Goal: Transaction & Acquisition: Purchase product/service

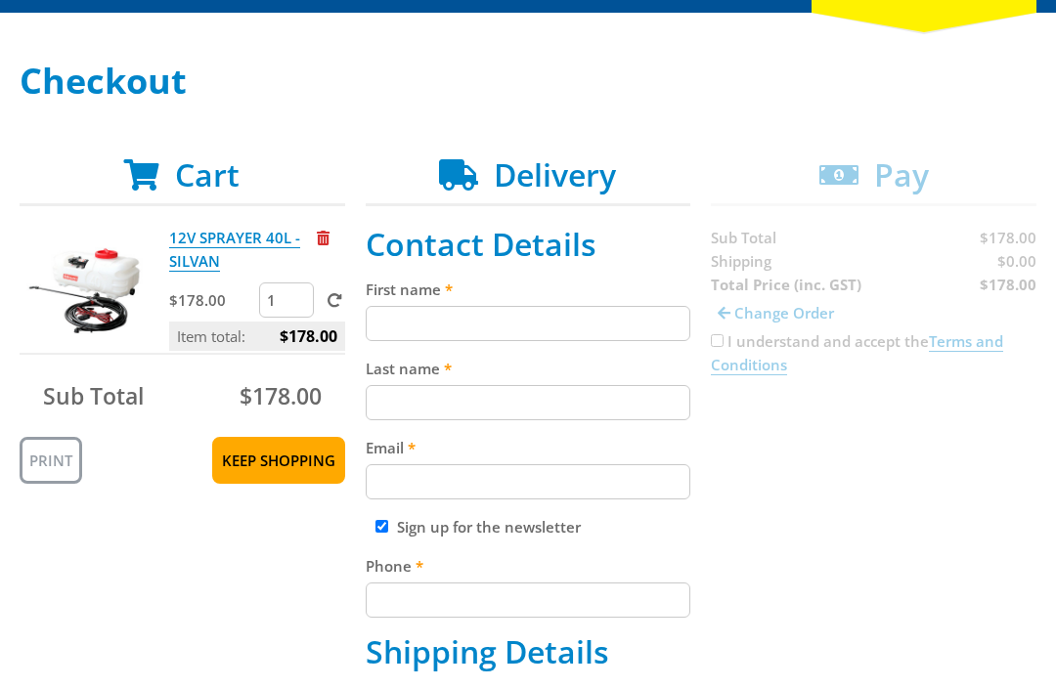
click at [458, 330] on input "First name" at bounding box center [528, 323] width 325 height 35
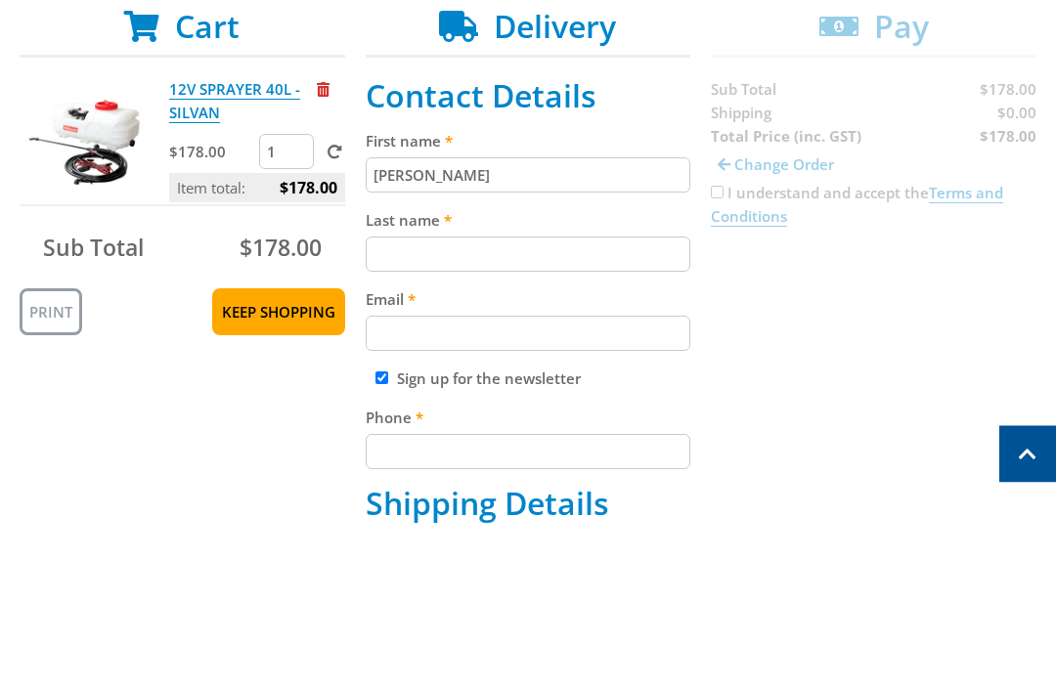
type input "[PERSON_NAME]"
click at [483, 386] on input "Last name" at bounding box center [528, 403] width 325 height 35
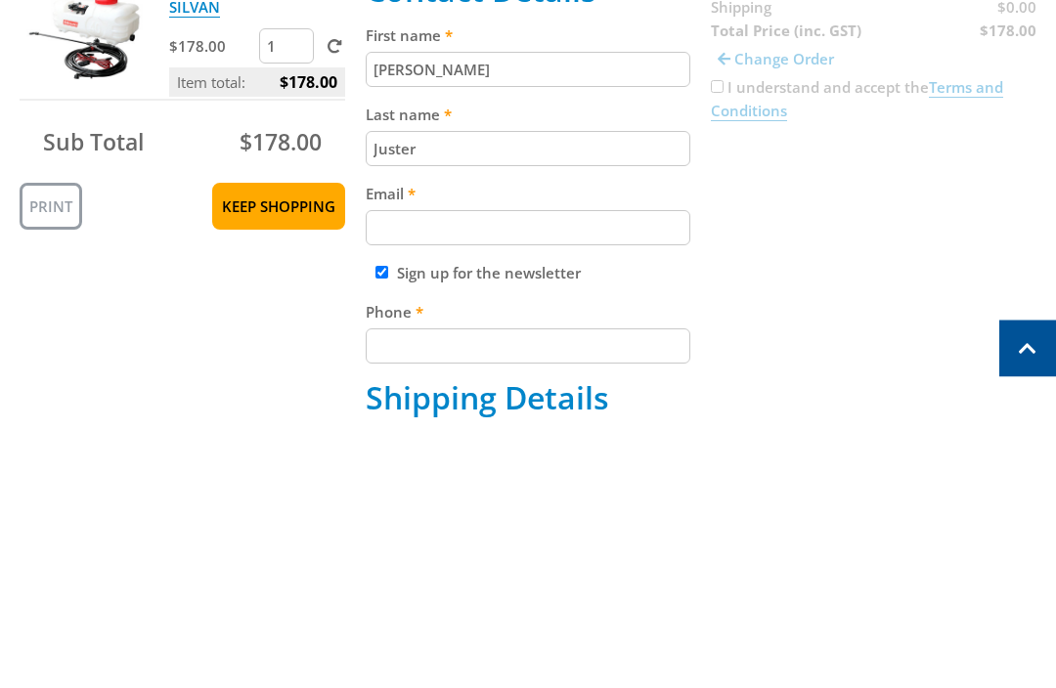
type input "Juster"
click at [415, 465] on input "Email" at bounding box center [528, 482] width 325 height 35
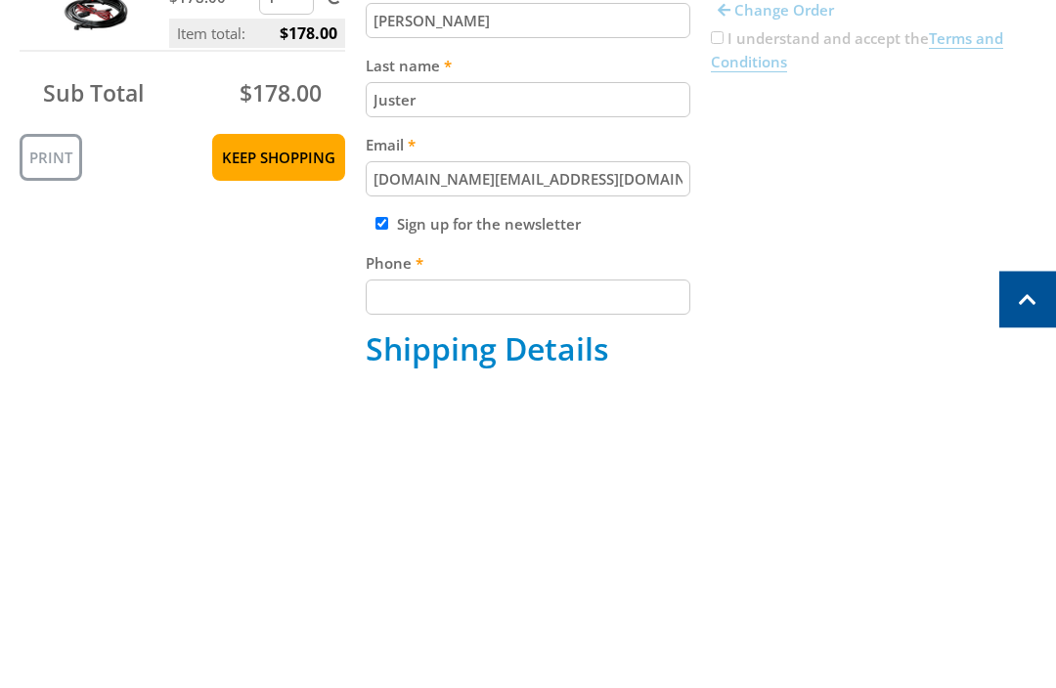
type input "[DOMAIN_NAME][EMAIL_ADDRESS][DOMAIN_NAME]"
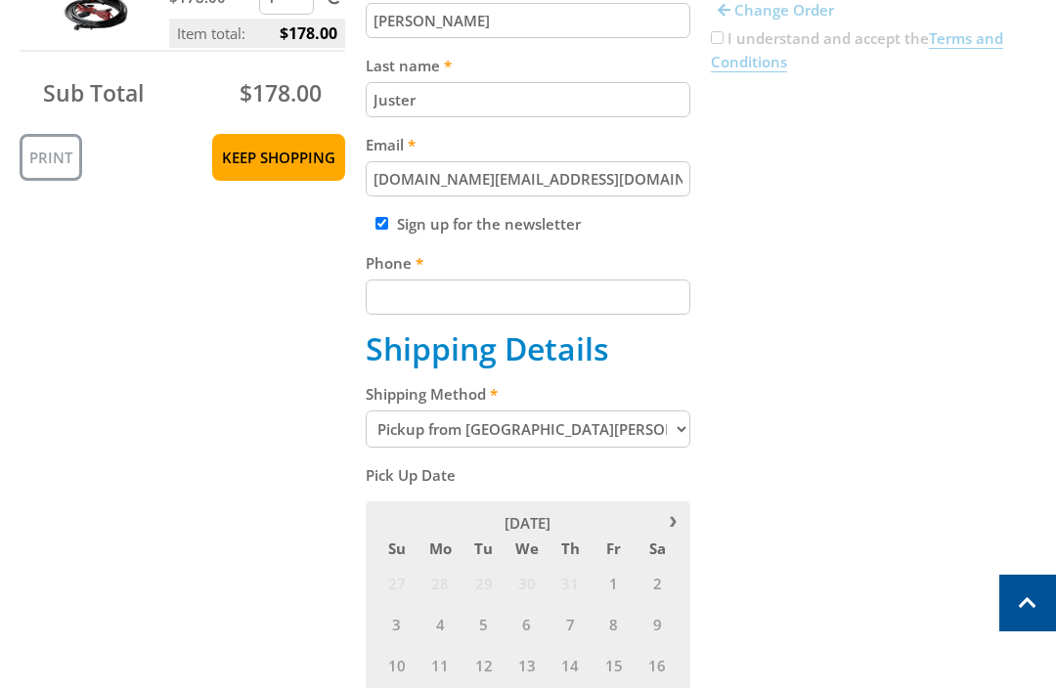
click at [376, 230] on input "Sign up for the newsletter" at bounding box center [381, 223] width 13 height 13
checkbox input "false"
click at [499, 310] on input "Phone" at bounding box center [528, 297] width 325 height 35
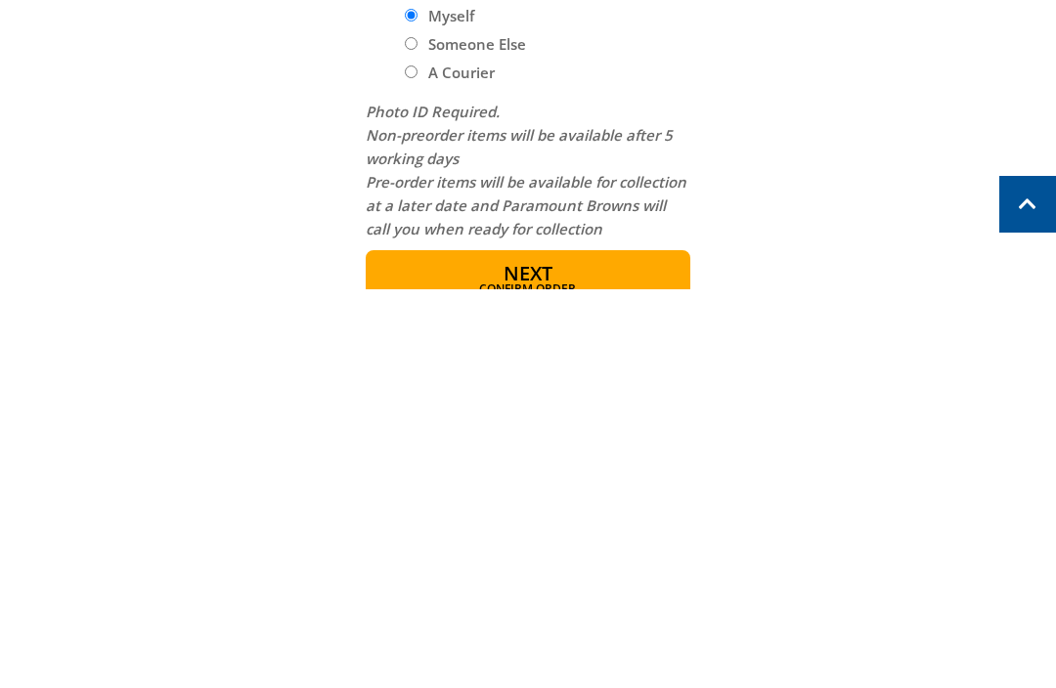
scroll to position [1095, 0]
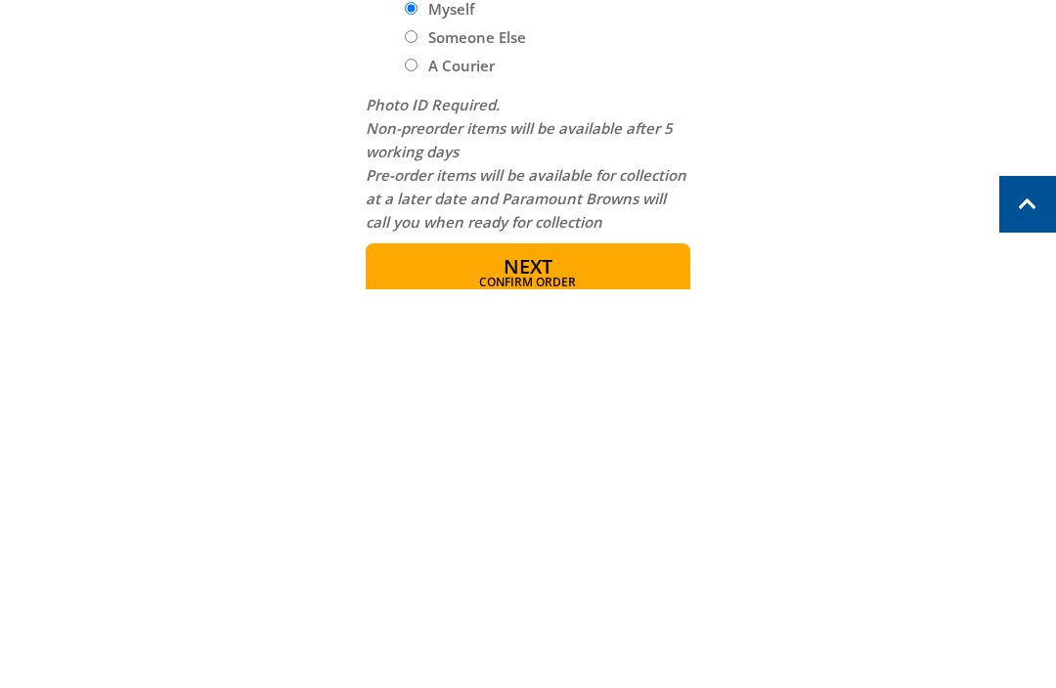
type input "0407728238"
click at [579, 642] on button "Next Confirm order" at bounding box center [528, 671] width 325 height 59
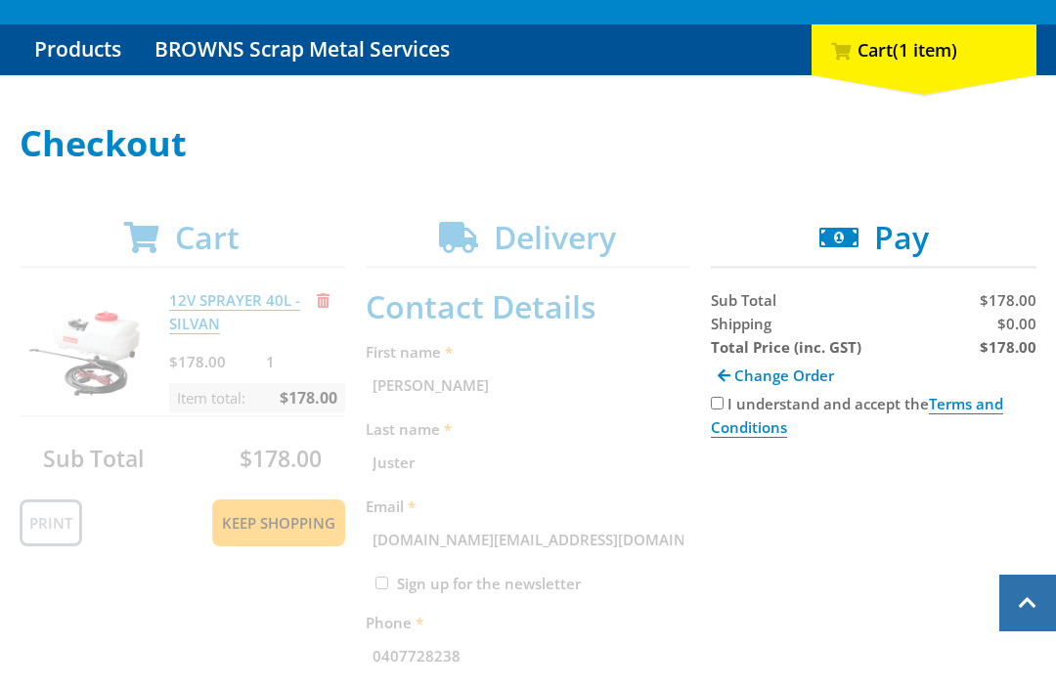
scroll to position [179, 0]
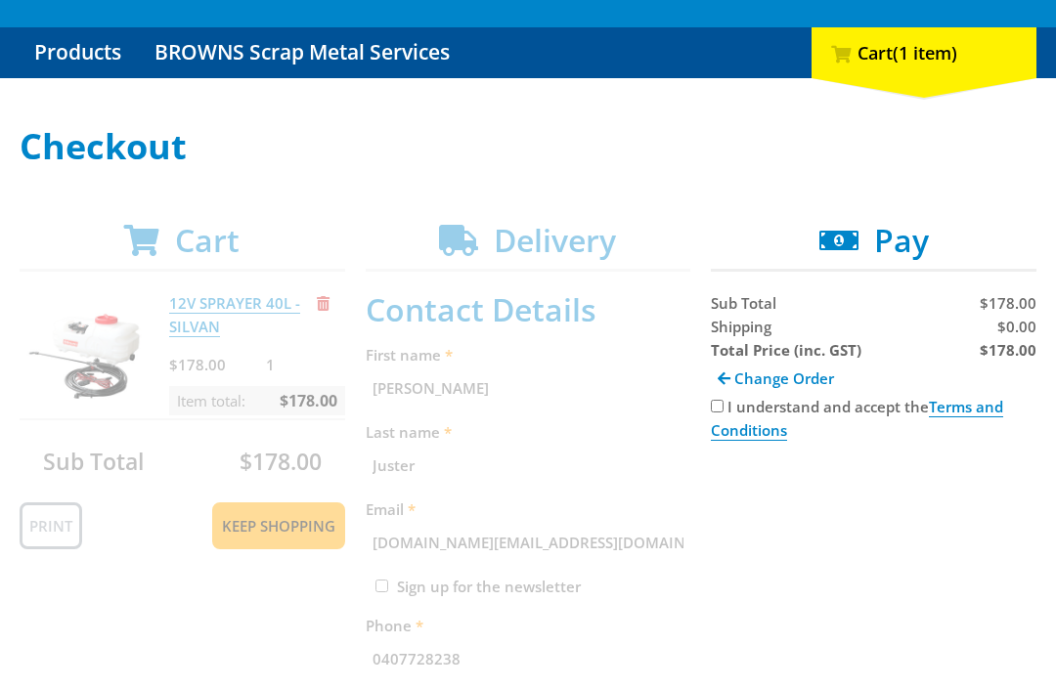
click at [723, 407] on input "I understand and accept the Terms and Conditions" at bounding box center [717, 406] width 13 height 13
checkbox input "true"
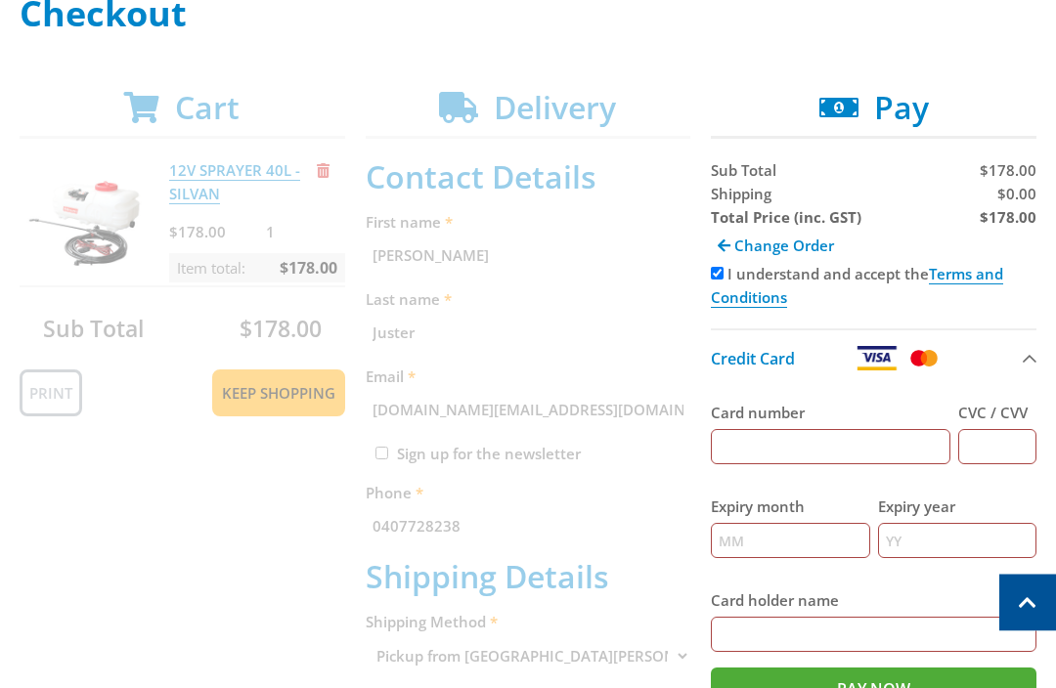
scroll to position [310, 0]
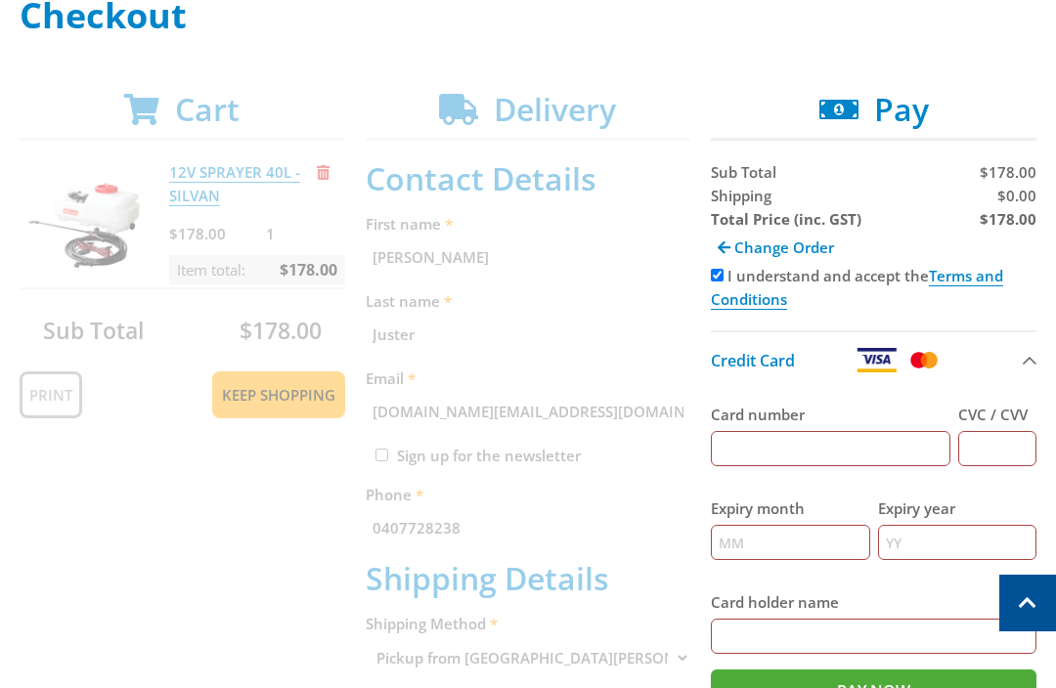
click at [779, 450] on input "Card number" at bounding box center [830, 448] width 239 height 35
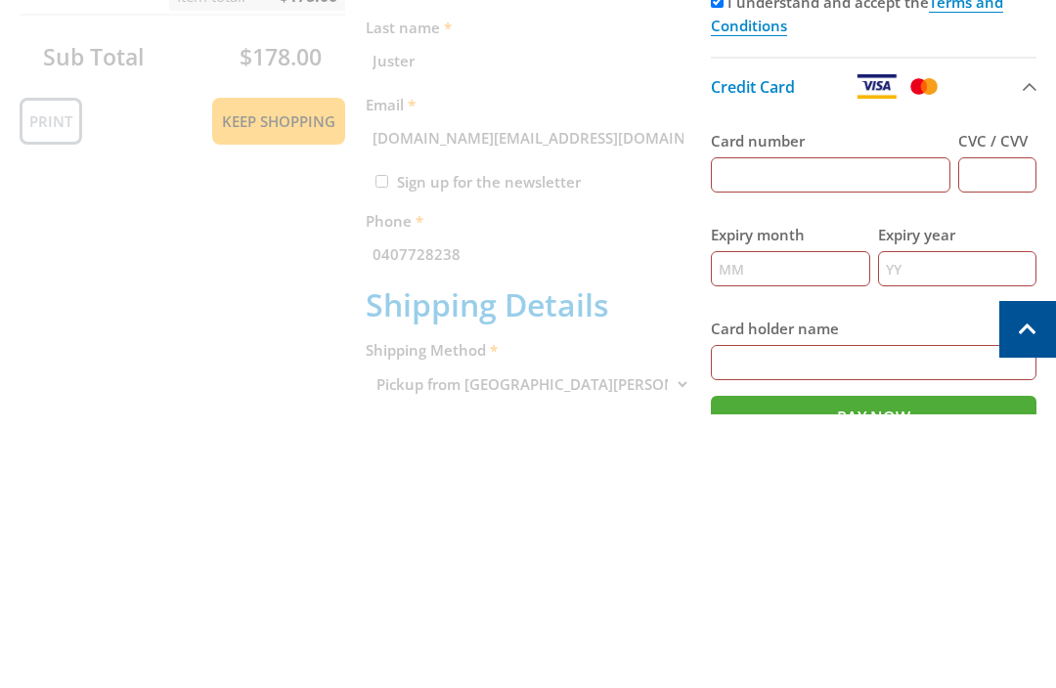
type input "[CREDIT_CARD_NUMBER]"
type input "06"
type input "28"
type input "[PERSON_NAME]"
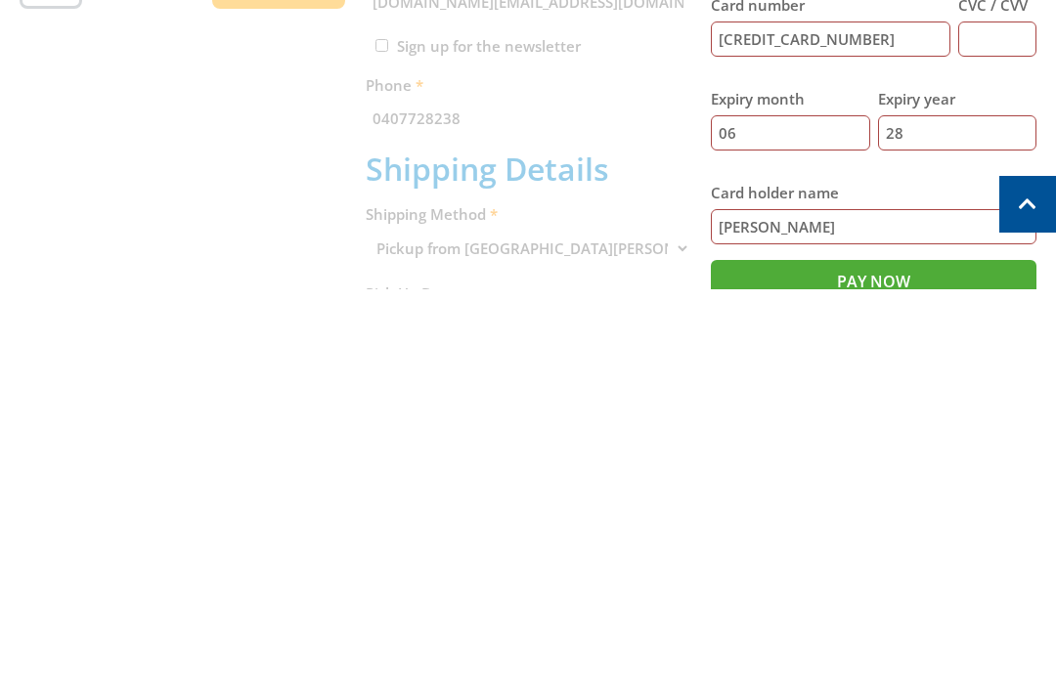
scroll to position [322, 0]
click at [995, 419] on input "CVC / CVV" at bounding box center [997, 436] width 78 height 35
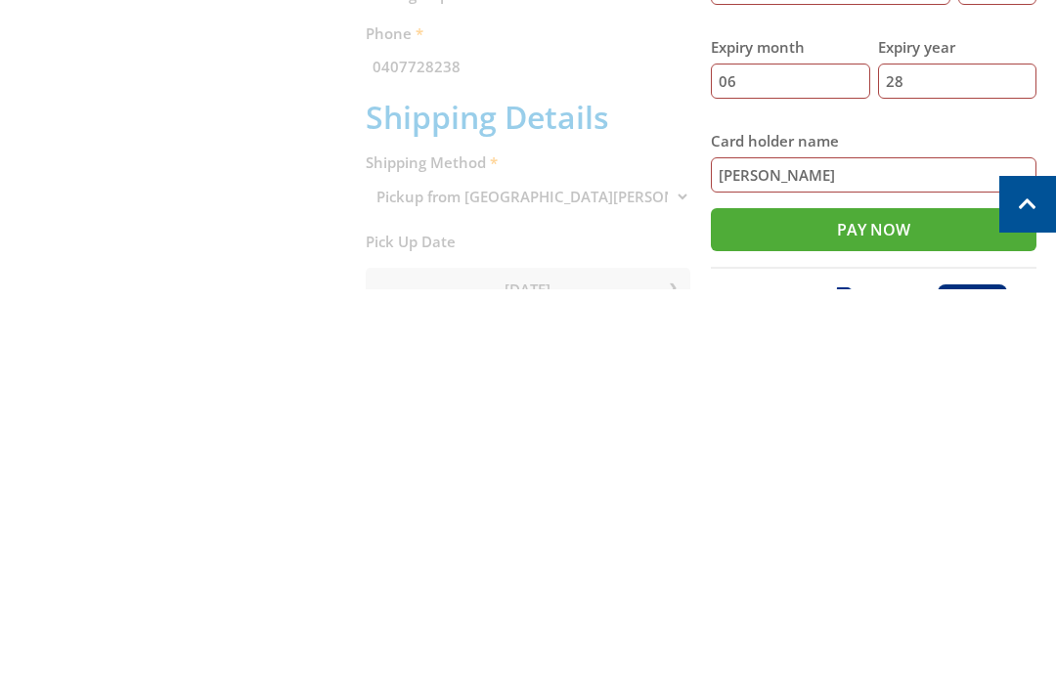
scroll to position [377, 0]
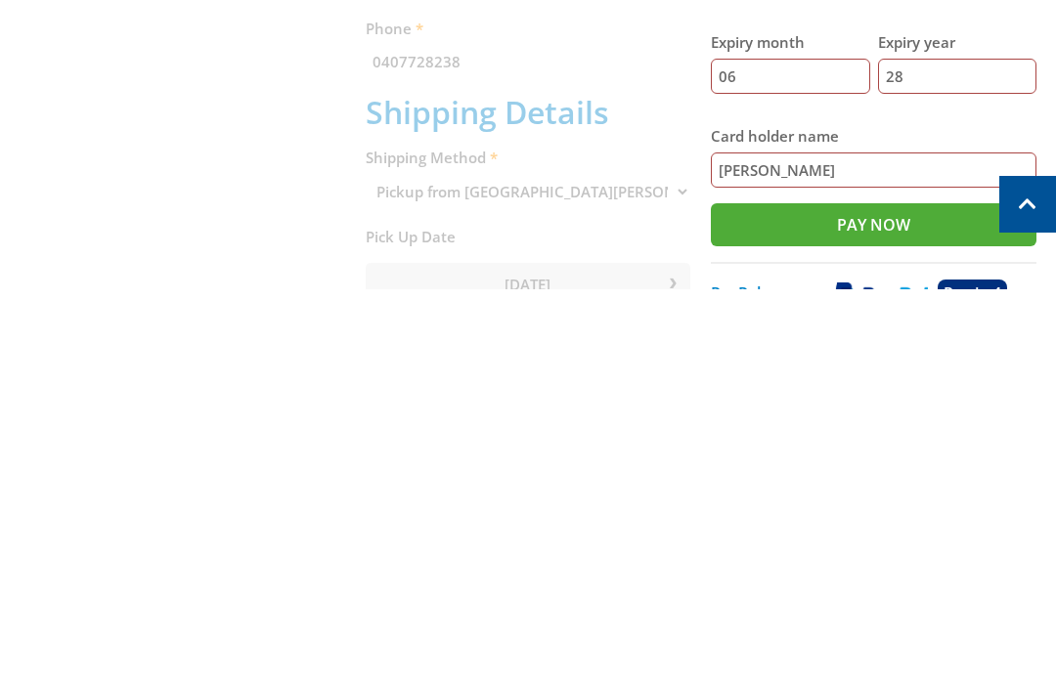
type input "458"
click at [915, 602] on input "Pay Now" at bounding box center [873, 623] width 325 height 43
type input "Paying..."
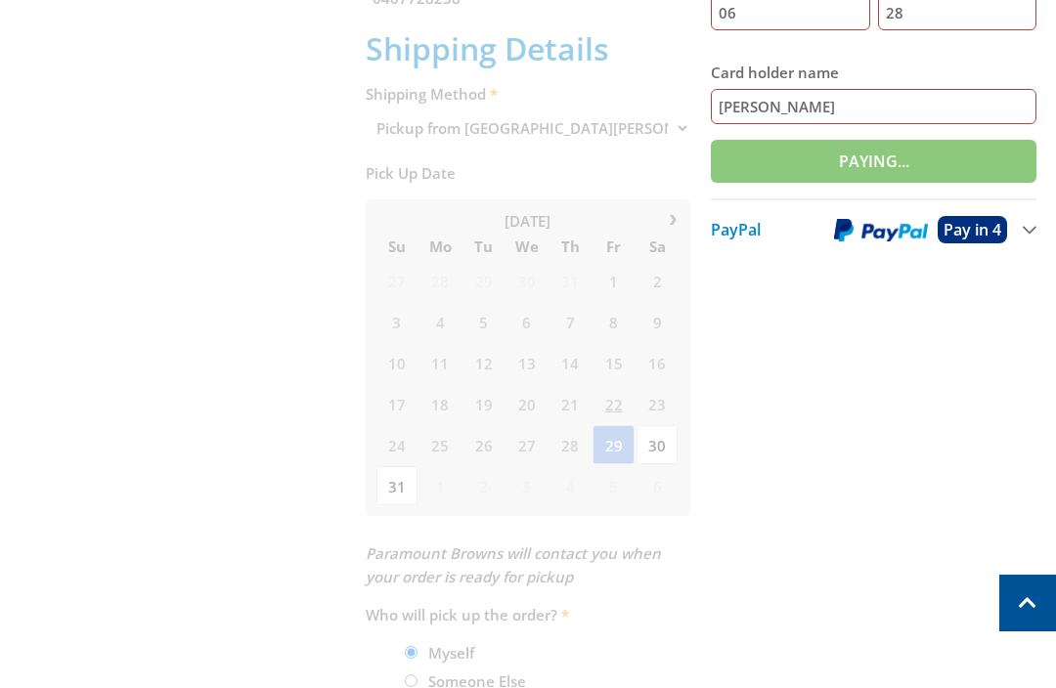
scroll to position [841, 0]
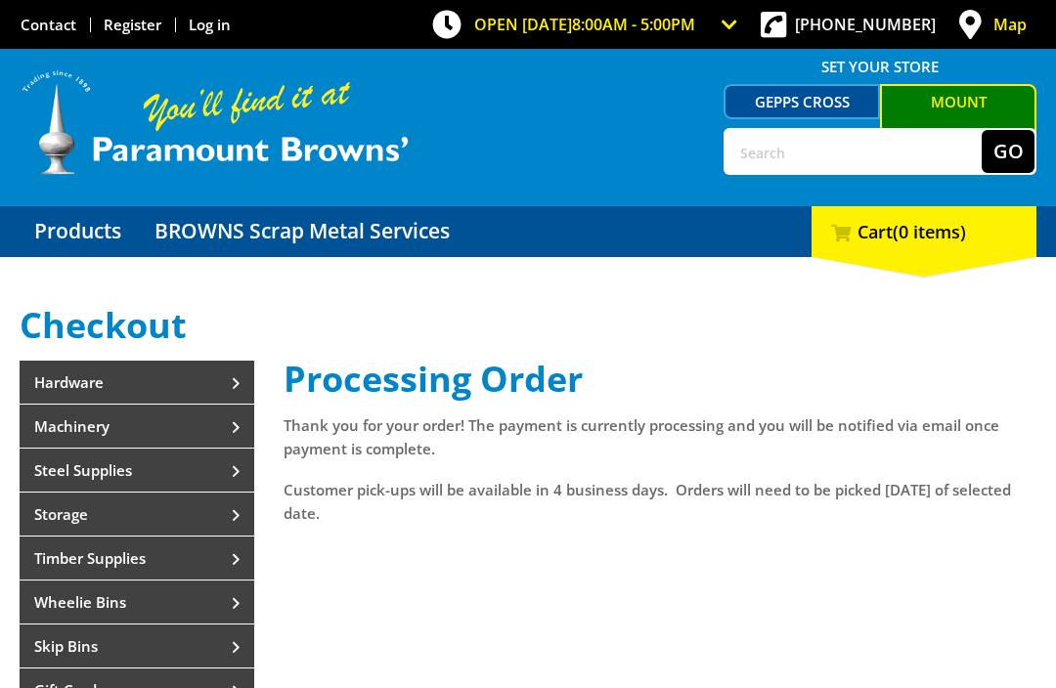
click at [772, 152] on input "text" at bounding box center [853, 151] width 256 height 43
type input "Sprayer"
click at [1010, 148] on button "Go" at bounding box center [1007, 151] width 53 height 43
